Goal: Submit feedback/report problem: Provide input to the site owners about the experience or issues

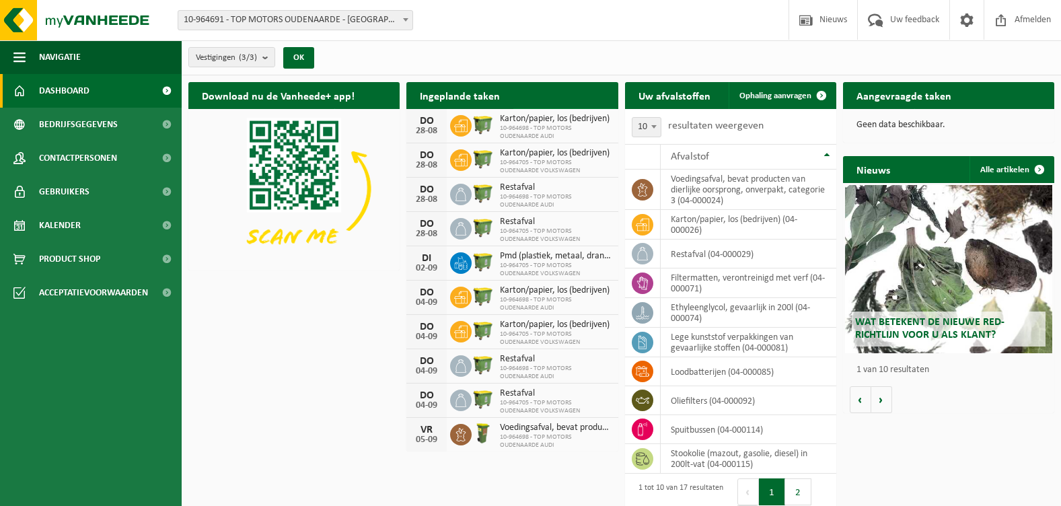
click at [556, 108] on link "Bekijk uw kalender" at bounding box center [565, 121] width 104 height 27
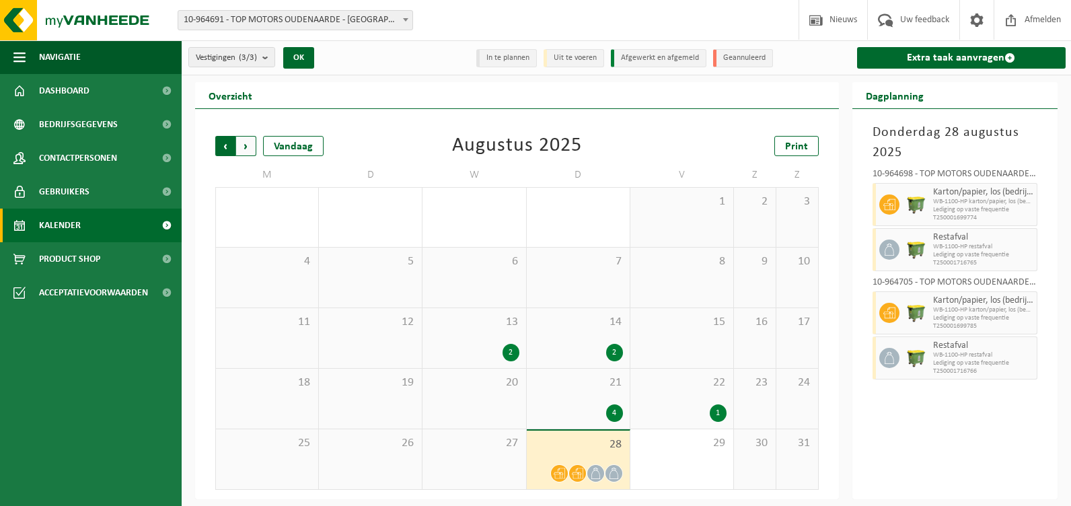
click at [242, 141] on span "Volgende" at bounding box center [246, 146] width 20 height 20
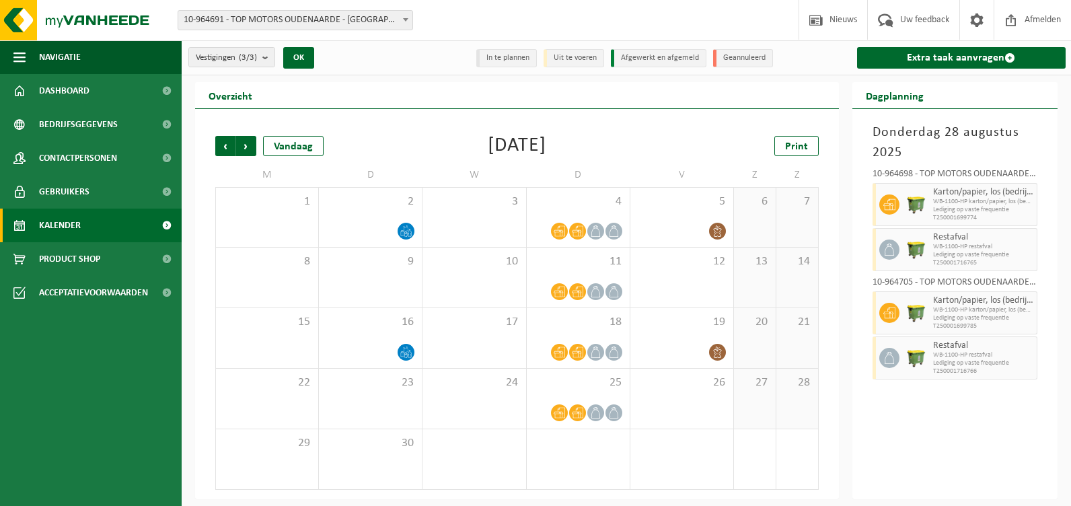
click at [242, 141] on span "Volgende" at bounding box center [246, 146] width 20 height 20
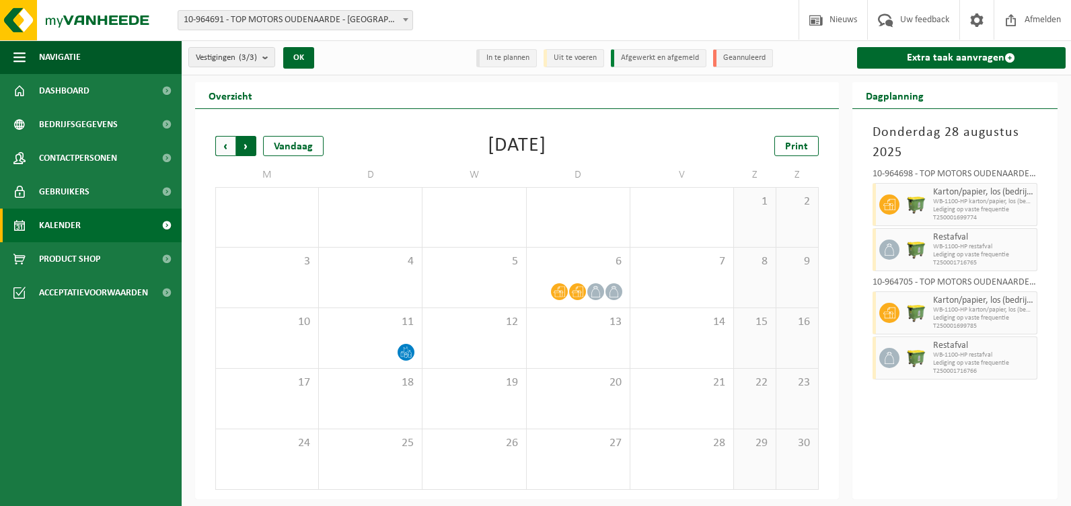
click at [229, 145] on span "Vorige" at bounding box center [225, 146] width 20 height 20
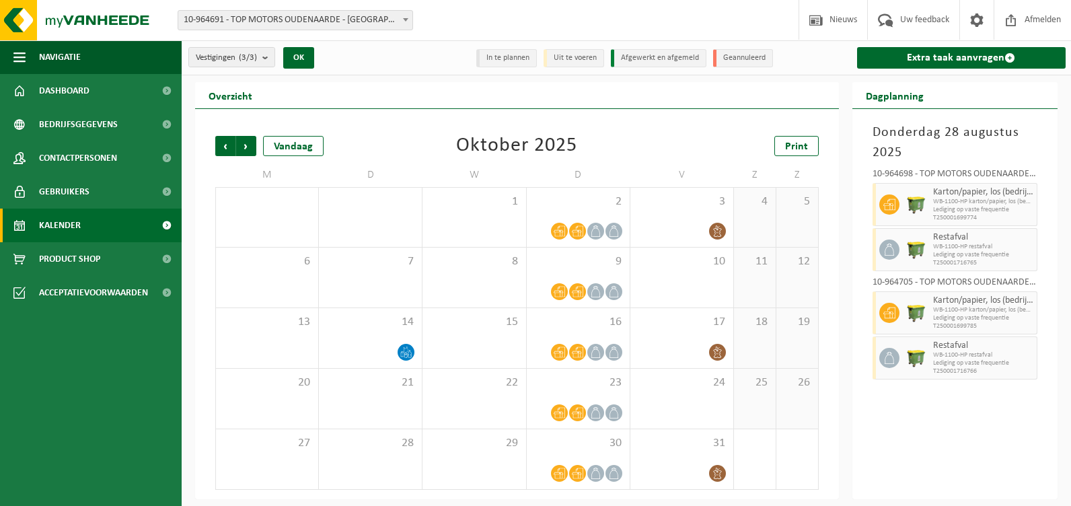
click at [229, 145] on span "Vorige" at bounding box center [225, 146] width 20 height 20
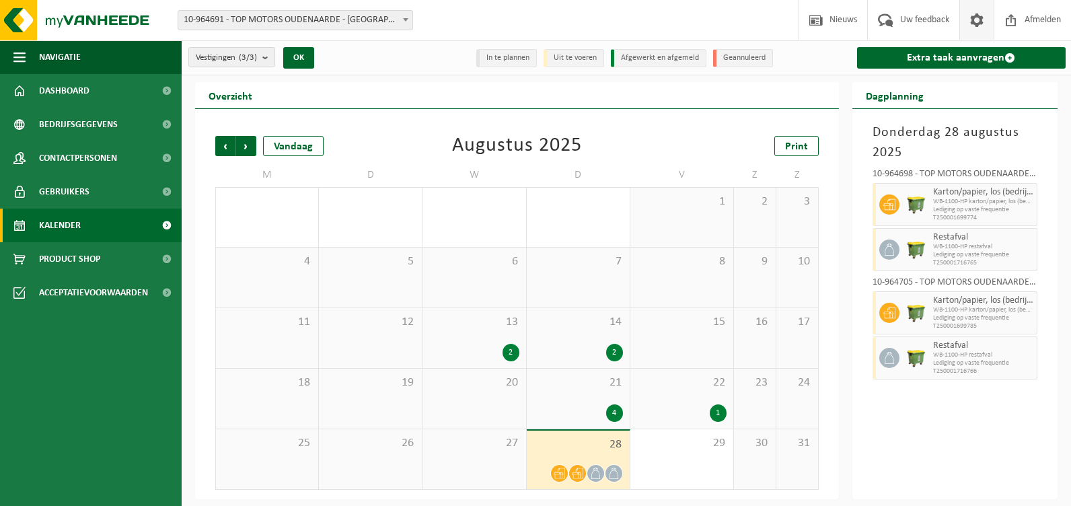
click at [977, 22] on span at bounding box center [977, 20] width 20 height 40
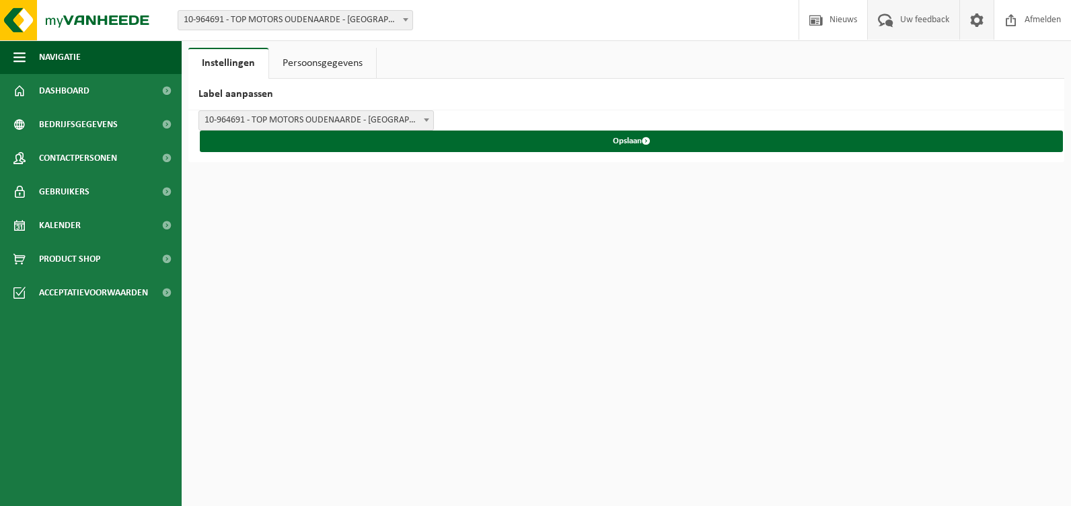
click at [926, 24] on span "Uw feedback" at bounding box center [925, 20] width 56 height 40
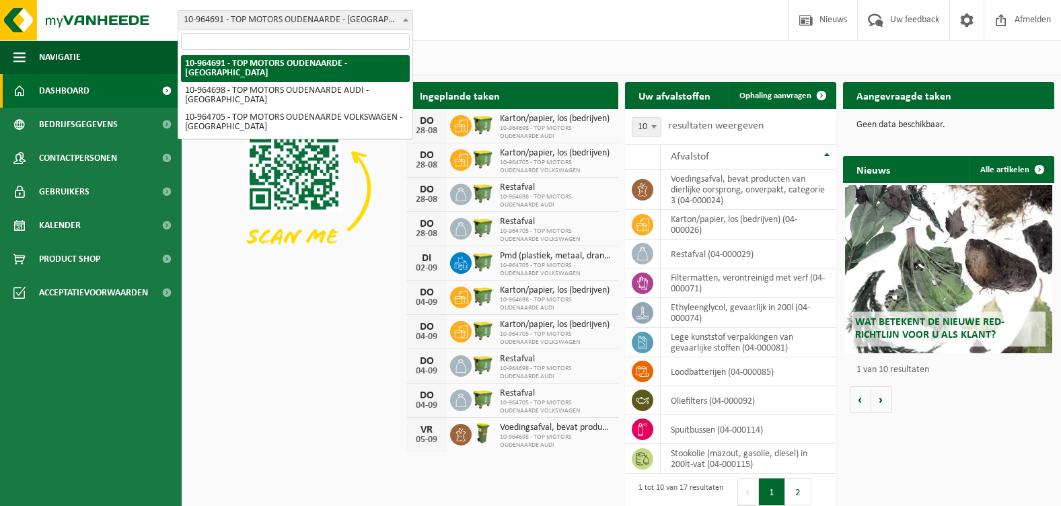
click at [404, 21] on b at bounding box center [405, 19] width 5 height 3
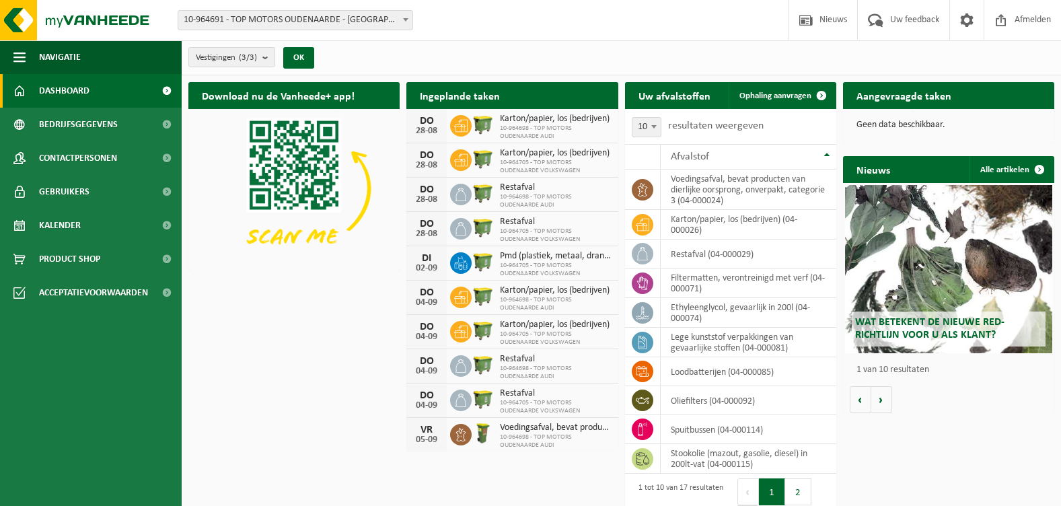
click at [404, 21] on b at bounding box center [405, 19] width 5 height 3
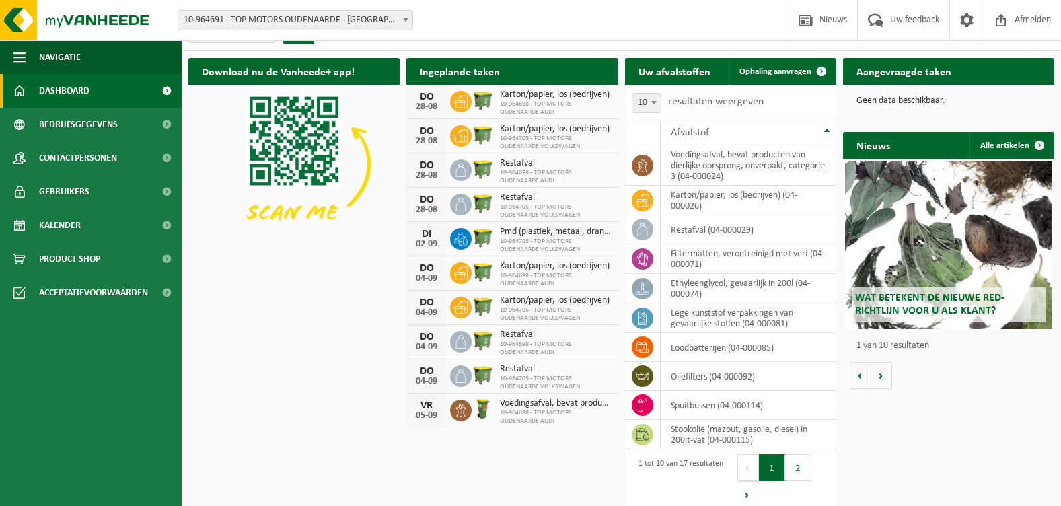
scroll to position [38, 0]
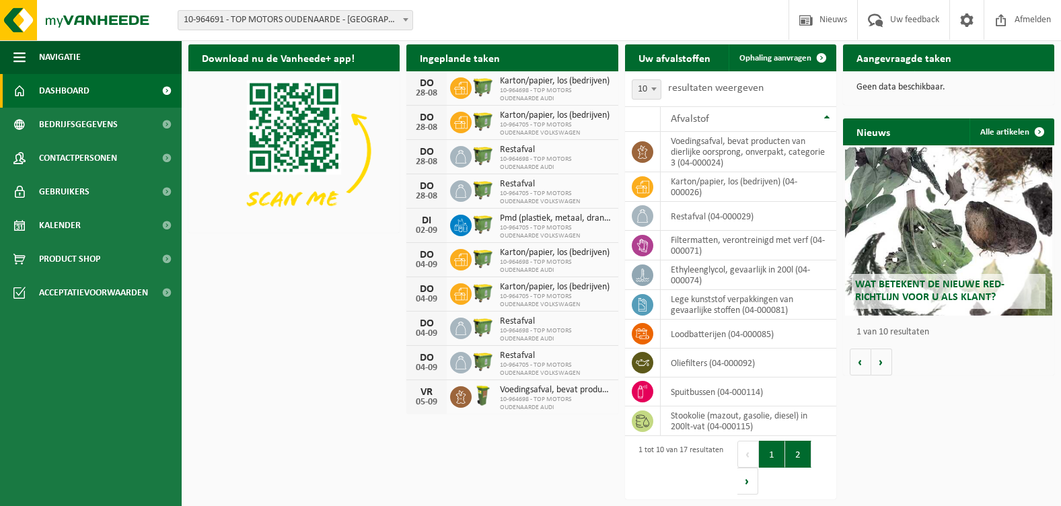
click at [801, 459] on button "2" at bounding box center [798, 454] width 26 height 27
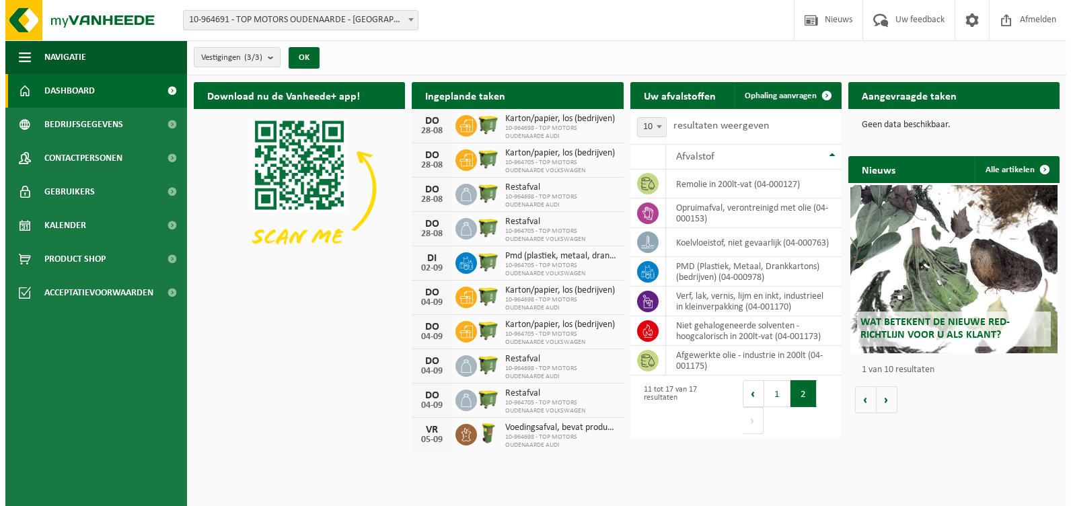
scroll to position [0, 0]
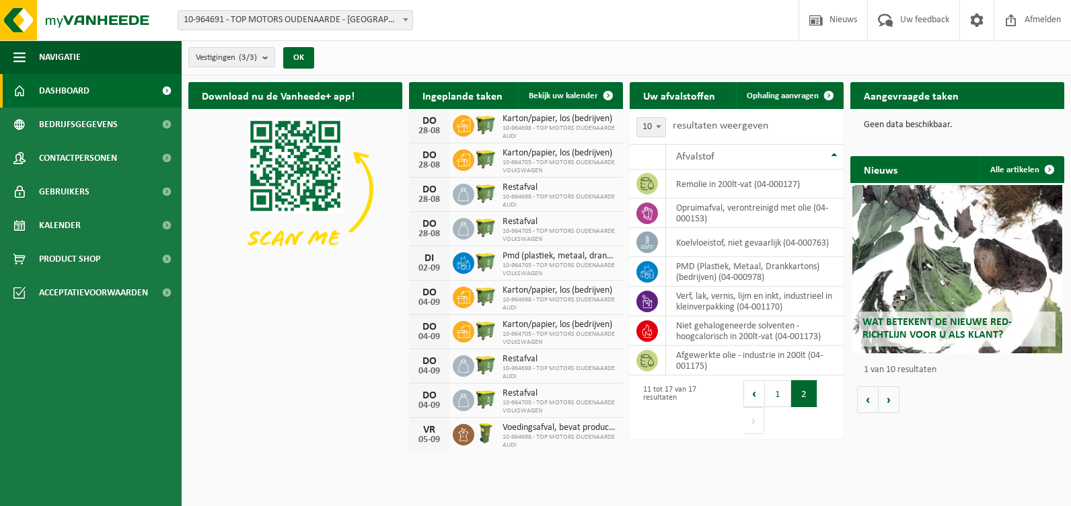
click at [922, 98] on h2 "Aangevraagde taken" at bounding box center [911, 95] width 122 height 26
click at [925, 98] on h2 "Aangevraagde taken" at bounding box center [911, 95] width 122 height 26
